Goal: Check status: Check status

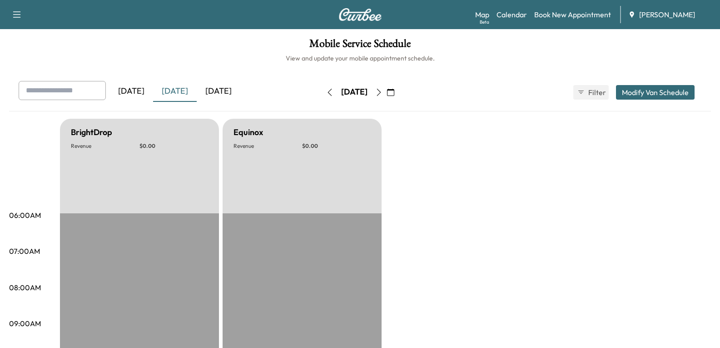
click at [222, 88] on div "[DATE]" at bounding box center [219, 91] width 44 height 21
click at [387, 90] on button "button" at bounding box center [378, 92] width 15 height 15
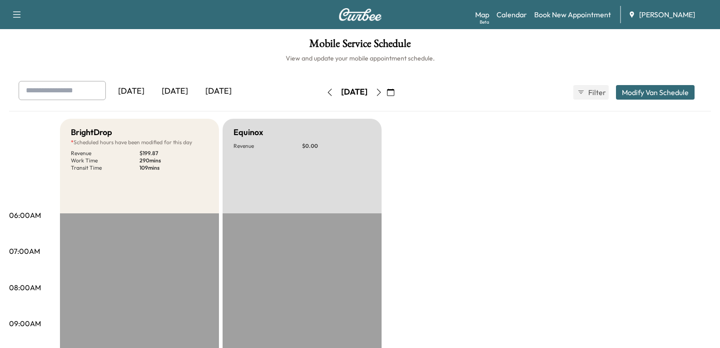
click at [383, 89] on icon "button" at bounding box center [378, 92] width 7 height 7
click at [383, 91] on icon "button" at bounding box center [378, 92] width 7 height 7
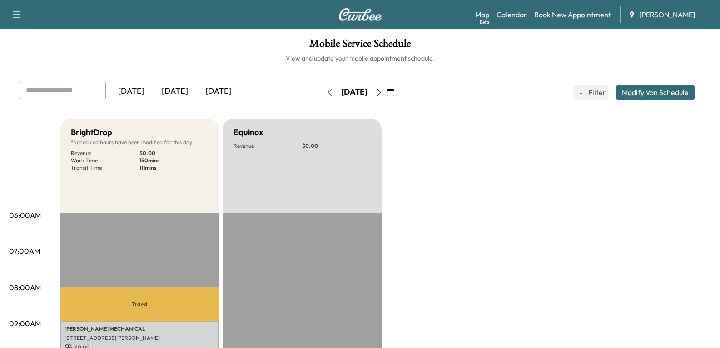
click at [383, 92] on icon "button" at bounding box center [378, 92] width 7 height 7
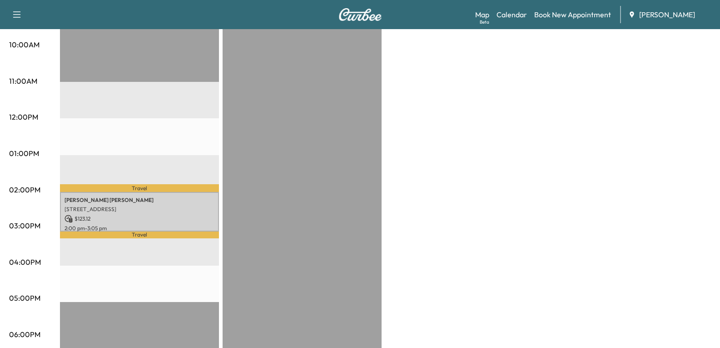
scroll to position [318, 0]
